Goal: Find specific page/section: Find specific page/section

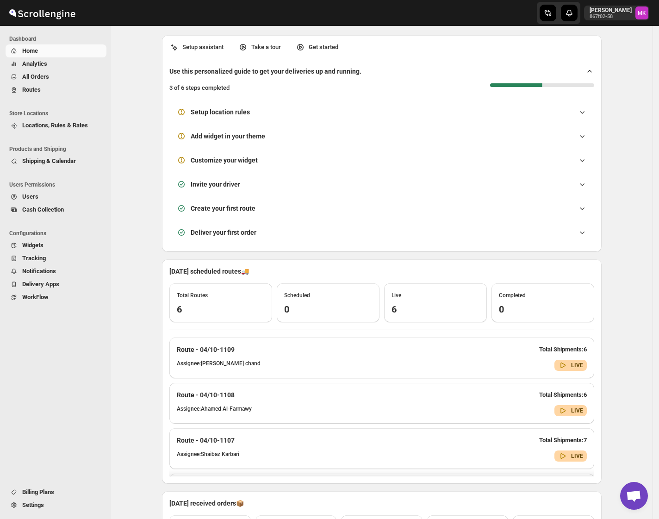
click at [43, 80] on span "All Orders" at bounding box center [63, 76] width 82 height 9
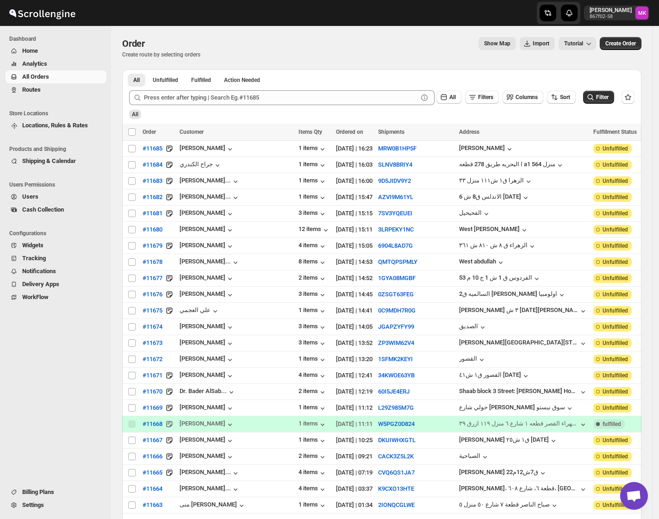
click at [287, 517] on div at bounding box center [392, 517] width 533 height 0
click at [29, 89] on span "Routes" at bounding box center [31, 89] width 19 height 7
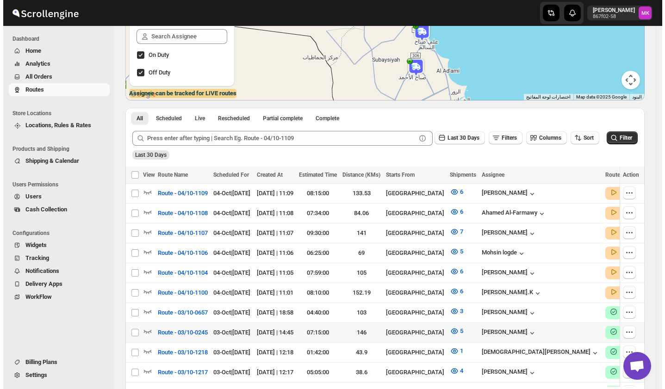
scroll to position [185, 0]
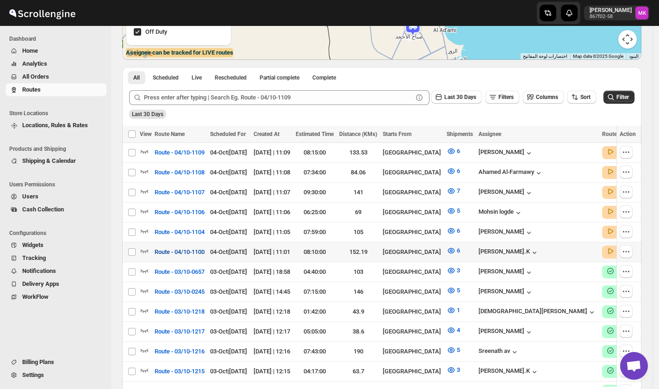
click at [193, 250] on span "Route - 04/10-1100" at bounding box center [180, 251] width 50 height 9
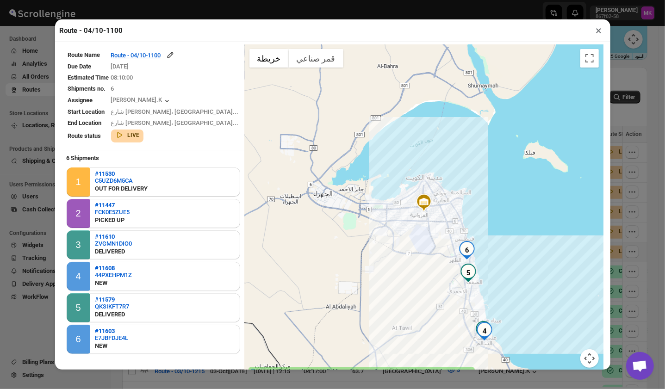
click at [596, 34] on button "×" at bounding box center [598, 30] width 13 height 13
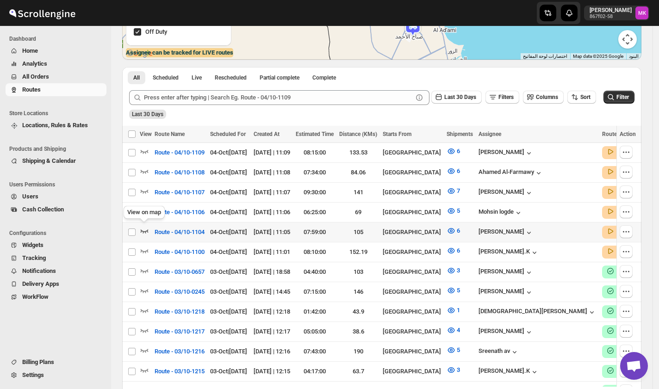
click at [147, 227] on icon "button" at bounding box center [144, 230] width 9 height 9
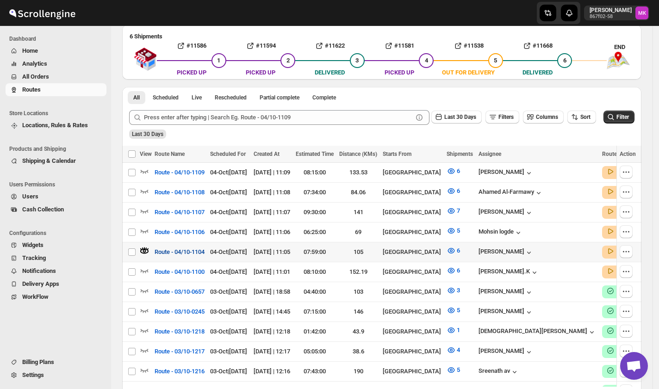
click at [174, 247] on span "Route - 04/10-1104" at bounding box center [180, 251] width 50 height 9
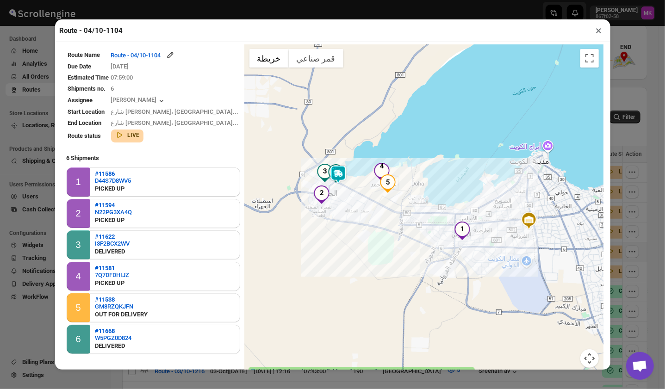
drag, startPoint x: 597, startPoint y: 38, endPoint x: 591, endPoint y: 45, distance: 9.5
click at [597, 37] on button "×" at bounding box center [598, 30] width 13 height 13
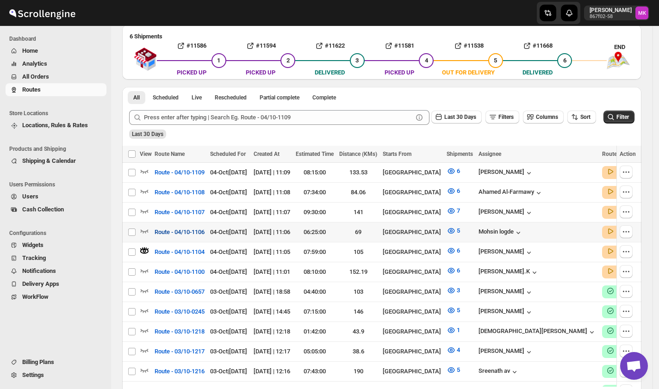
click at [172, 229] on span "Route - 04/10-1106" at bounding box center [180, 232] width 50 height 9
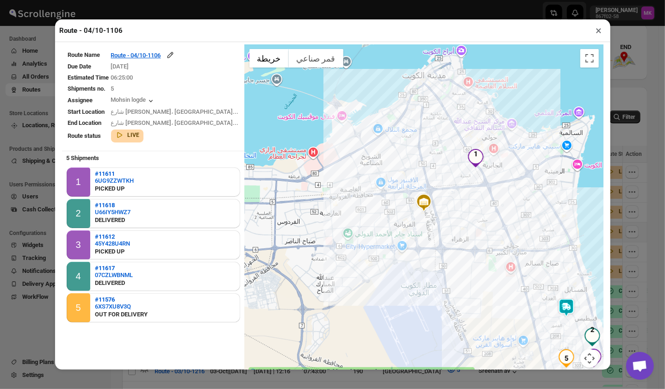
click at [594, 37] on button "×" at bounding box center [598, 30] width 13 height 13
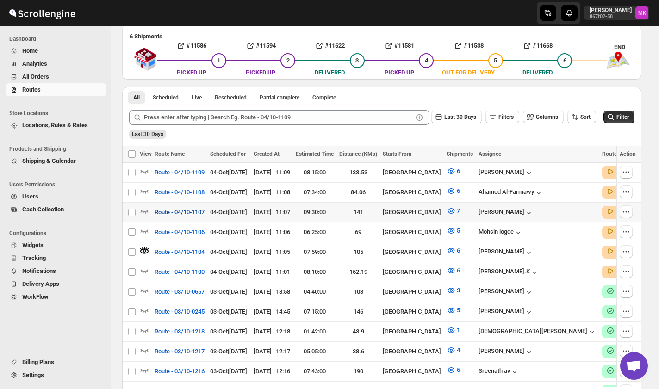
click at [160, 208] on span "Route - 04/10-1107" at bounding box center [180, 212] width 50 height 9
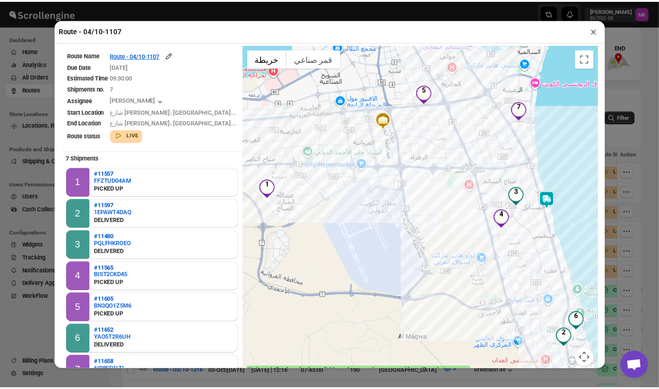
scroll to position [39, 0]
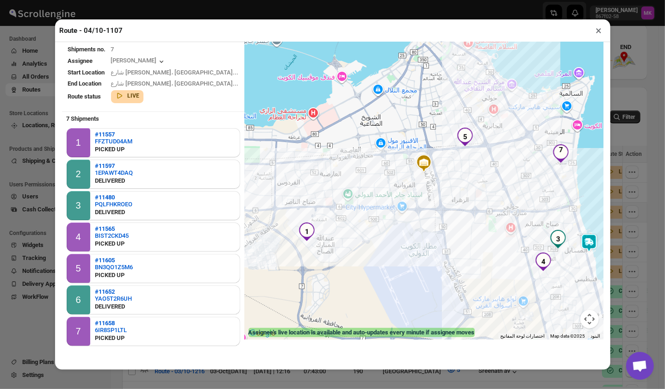
click at [596, 37] on button "×" at bounding box center [598, 30] width 13 height 13
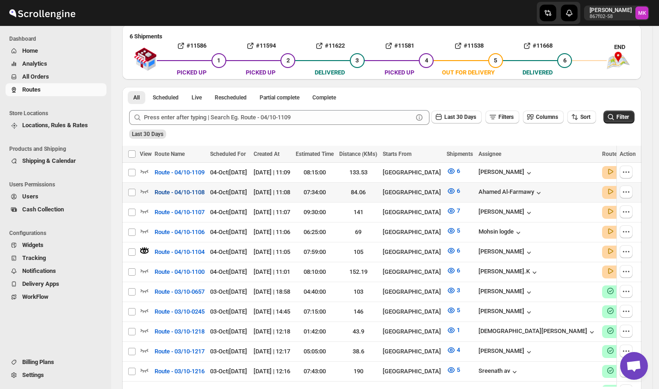
click at [186, 186] on button "Route - 04/10-1108" at bounding box center [179, 192] width 61 height 15
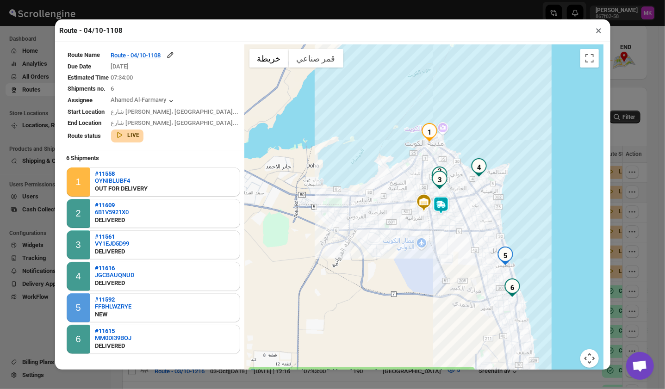
click at [597, 30] on button "×" at bounding box center [598, 30] width 13 height 13
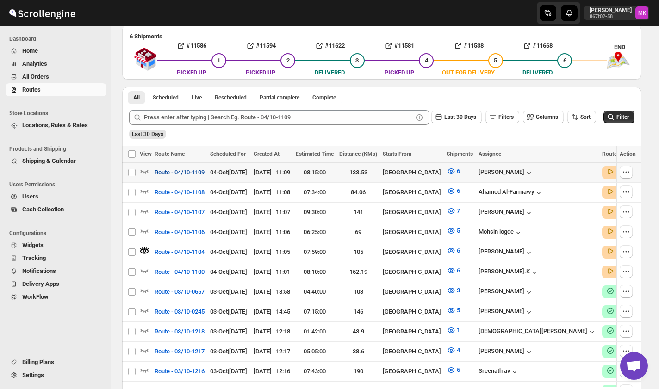
click at [175, 171] on span "Route - 04/10-1109" at bounding box center [180, 172] width 50 height 9
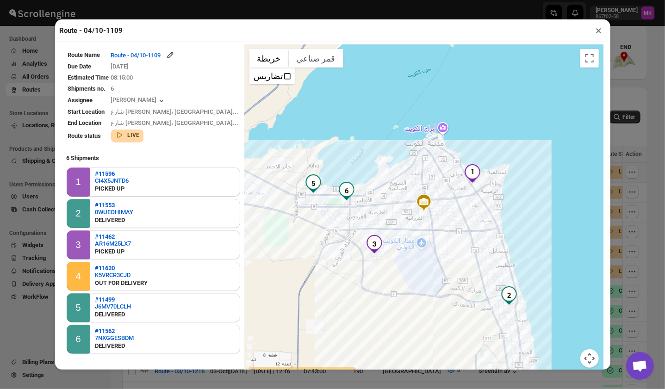
click at [26, 158] on div "Route - 04/10-1109 × Route Name Route - 04/10-1109 Due Date [DATE] Estimated Ti…" at bounding box center [332, 194] width 665 height 389
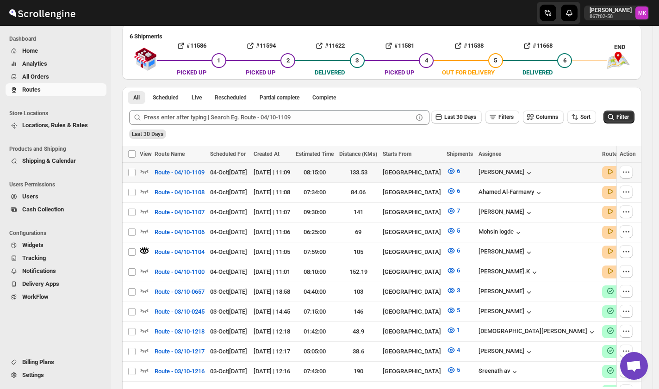
click at [56, 209] on span "Cash Collection" at bounding box center [43, 209] width 42 height 7
